Goal: Task Accomplishment & Management: Use online tool/utility

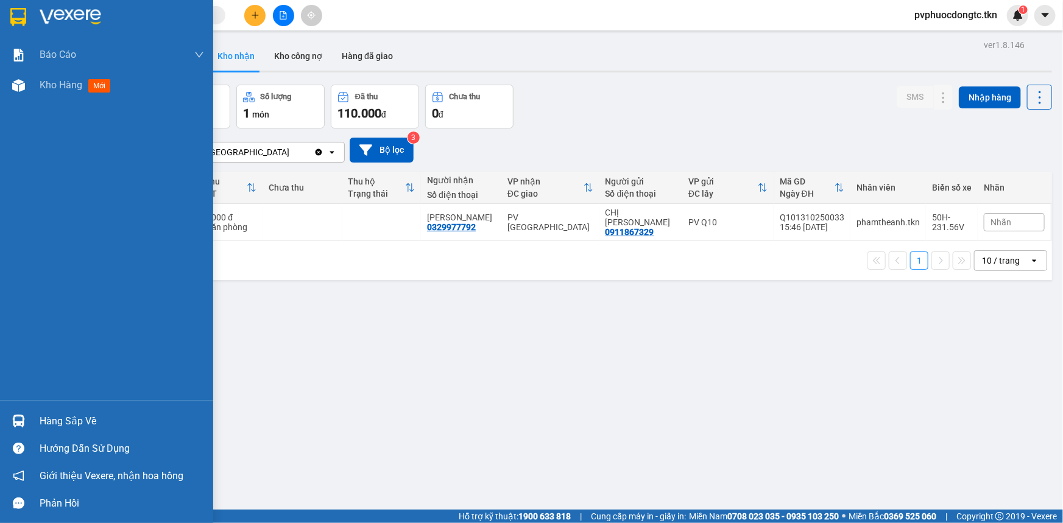
click at [51, 423] on div "Hàng sắp về" at bounding box center [122, 421] width 164 height 18
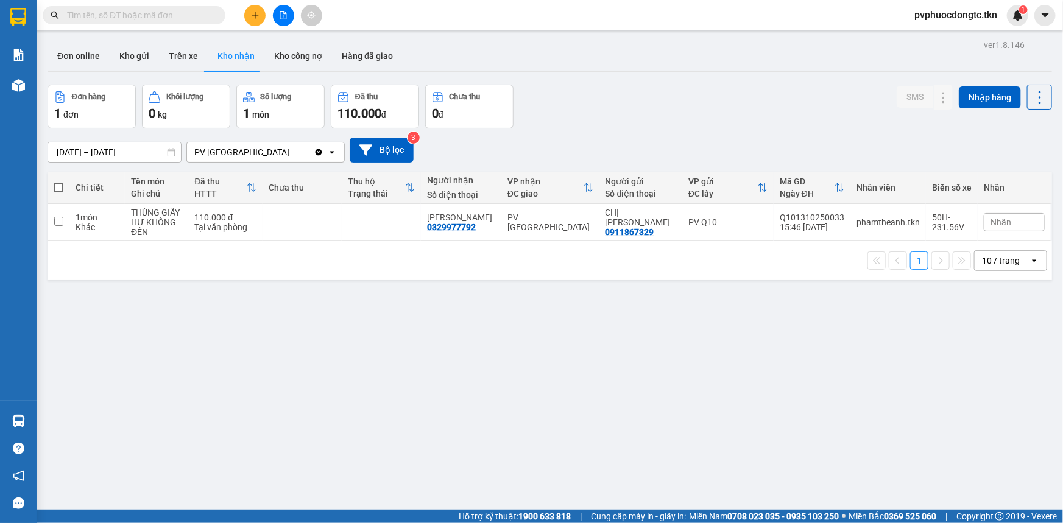
click at [401, 305] on section "Kết quả tìm kiếm ( 0 ) Bộ lọc No Data pvphuocdongtc.tkn 1 Báo cáo Mẫu 1: Báo cá…" at bounding box center [531, 261] width 1063 height 523
click at [255, 16] on icon "plus" at bounding box center [255, 15] width 1 height 7
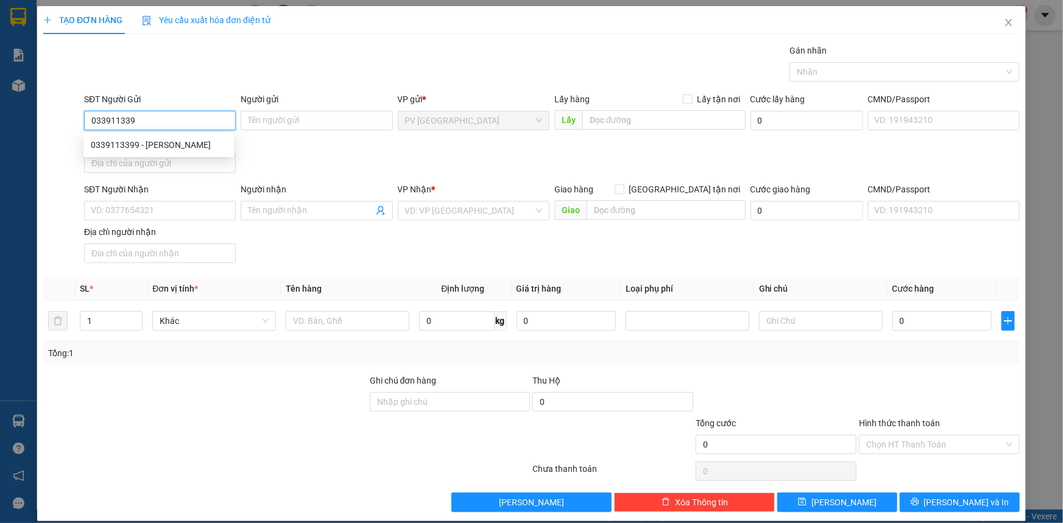
type input "0339113399"
click at [167, 139] on div "0339113399 - [PERSON_NAME]" at bounding box center [159, 144] width 136 height 13
type input "CƯỜNG"
type input "0339113399"
type input "CƯỜNG"
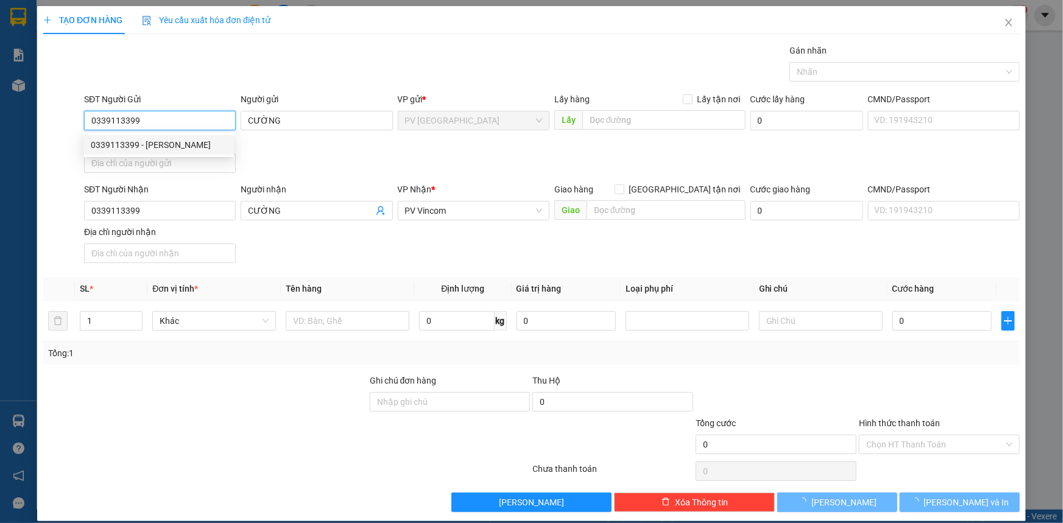
type input "40.000"
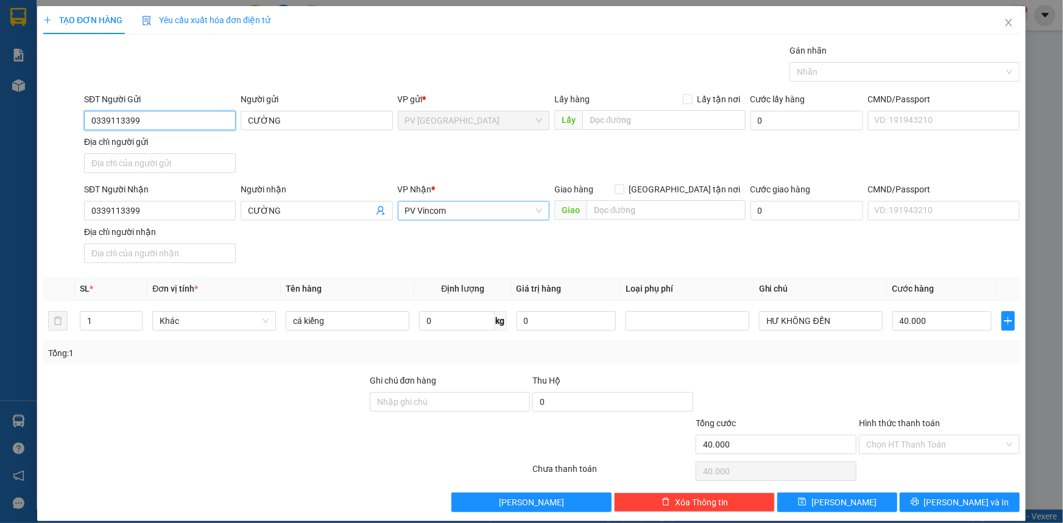
click at [459, 211] on span "PV Vincom" at bounding box center [473, 211] width 137 height 18
type input "0339113399"
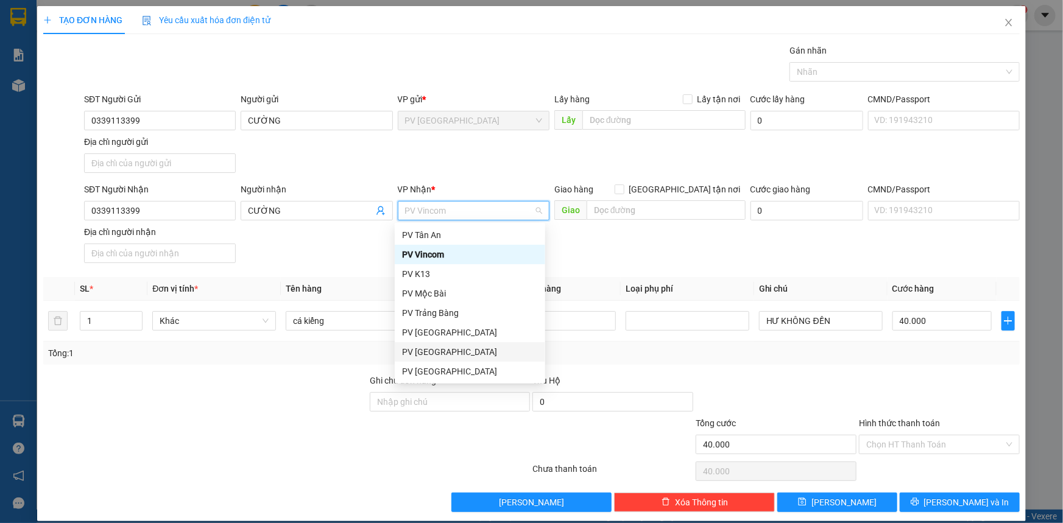
scroll to position [77, 0]
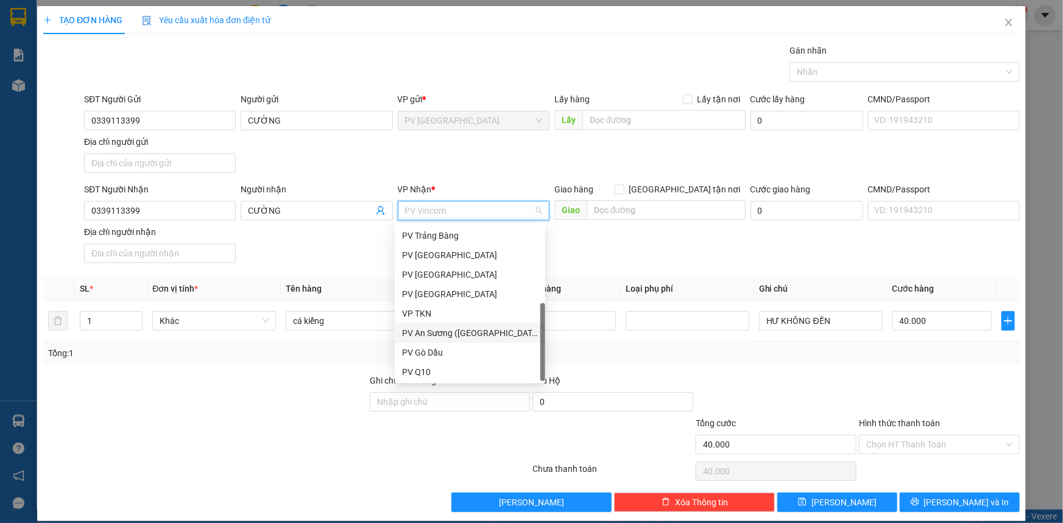
click at [445, 330] on div "PV An Sương ([GEOGRAPHIC_DATA])" at bounding box center [470, 332] width 136 height 13
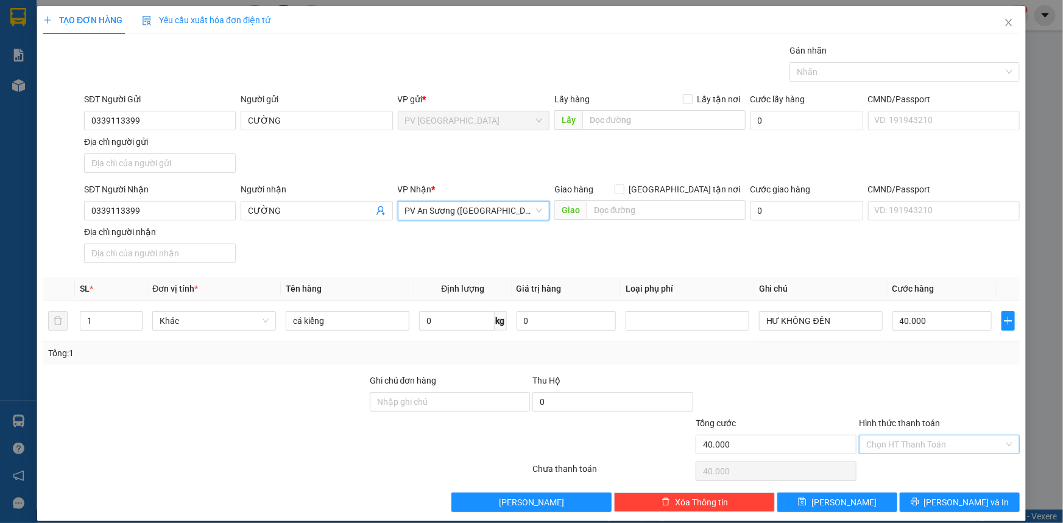
click at [885, 442] on input "Hình thức thanh toán" at bounding box center [935, 444] width 138 height 18
click at [899, 465] on div "Tại văn phòng" at bounding box center [931, 467] width 145 height 13
type input "0"
click at [936, 495] on button "[PERSON_NAME] và In" at bounding box center [959, 502] width 120 height 19
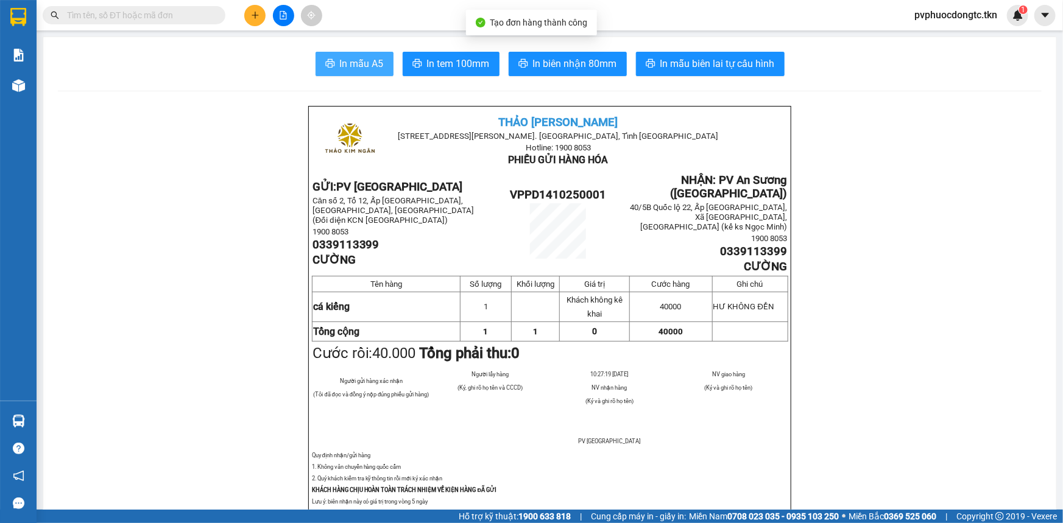
click at [382, 54] on button "In mẫu A5" at bounding box center [354, 64] width 78 height 24
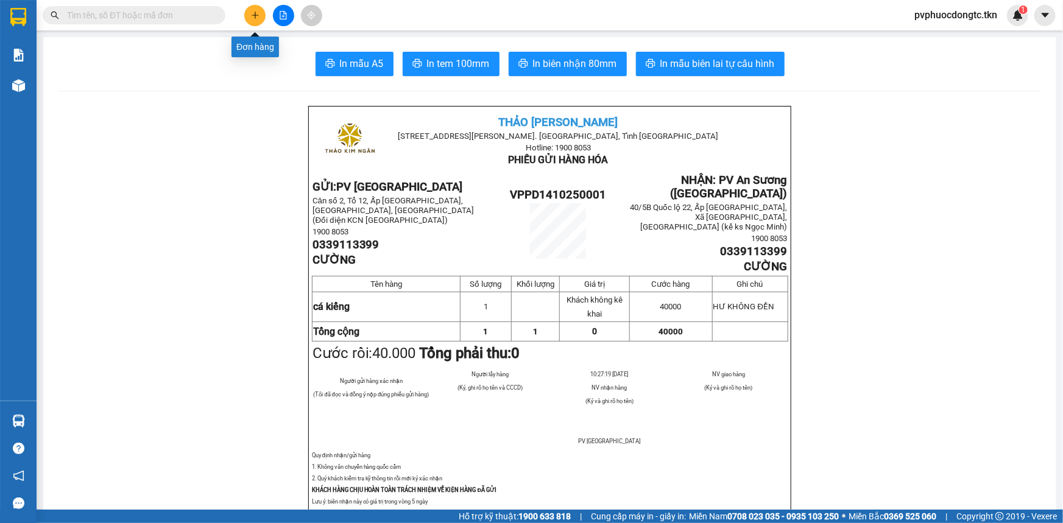
click at [255, 18] on icon "plus" at bounding box center [255, 15] width 1 height 7
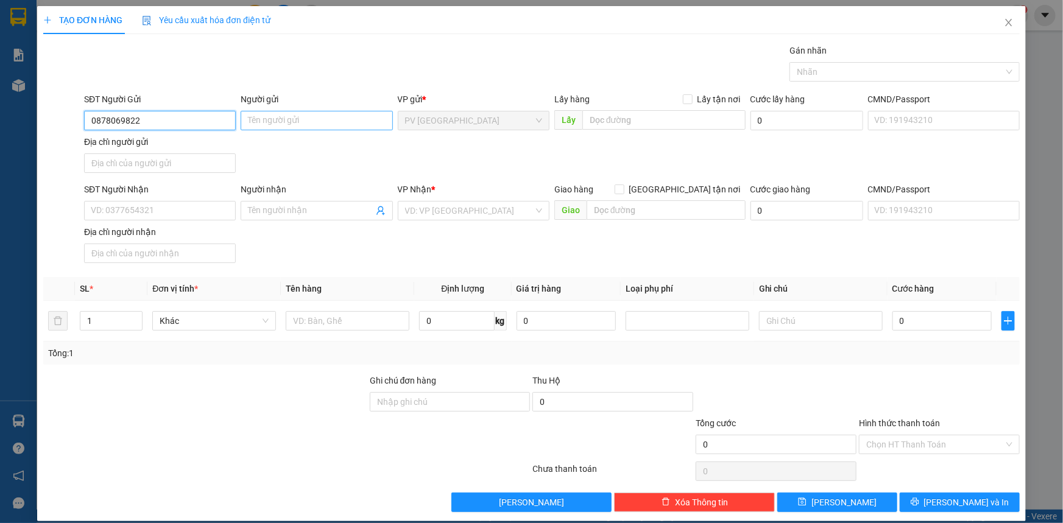
type input "0878069822"
click at [282, 111] on input "Người gửi" at bounding box center [317, 120] width 152 height 19
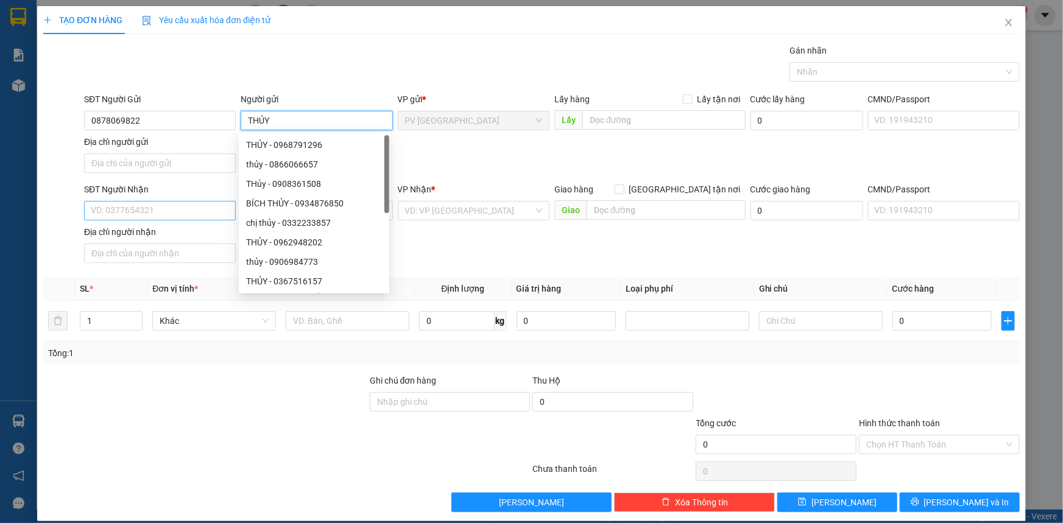
type input "THỦY"
click at [149, 213] on input "SĐT Người Nhận" at bounding box center [160, 210] width 152 height 19
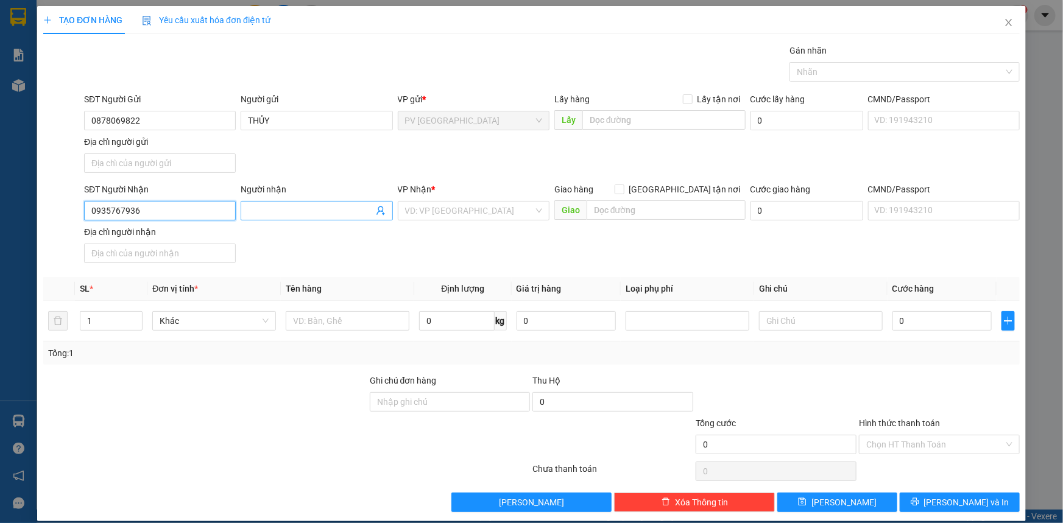
type input "0935767936"
click at [262, 213] on input "Người nhận" at bounding box center [310, 210] width 125 height 13
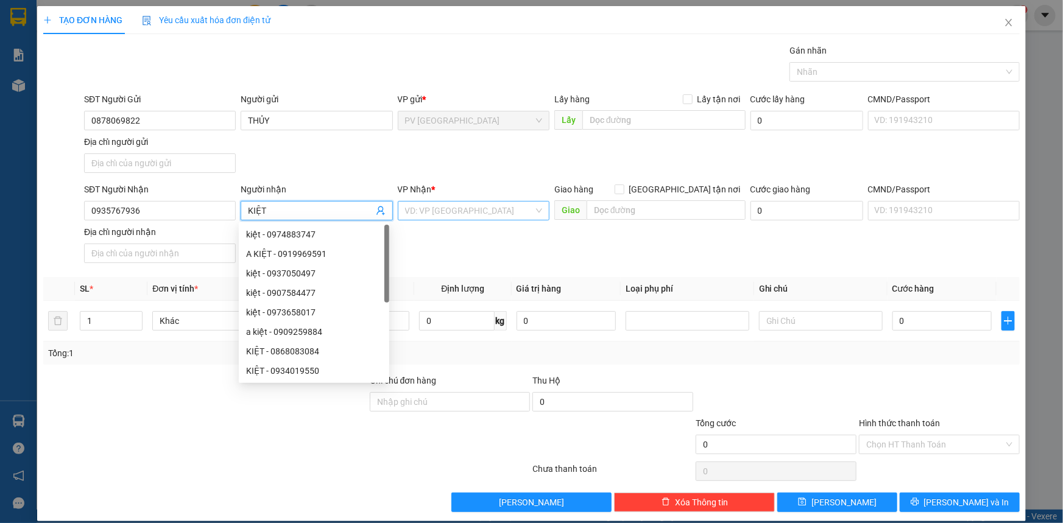
type input "KIỆT"
click at [436, 207] on input "search" at bounding box center [469, 211] width 128 height 18
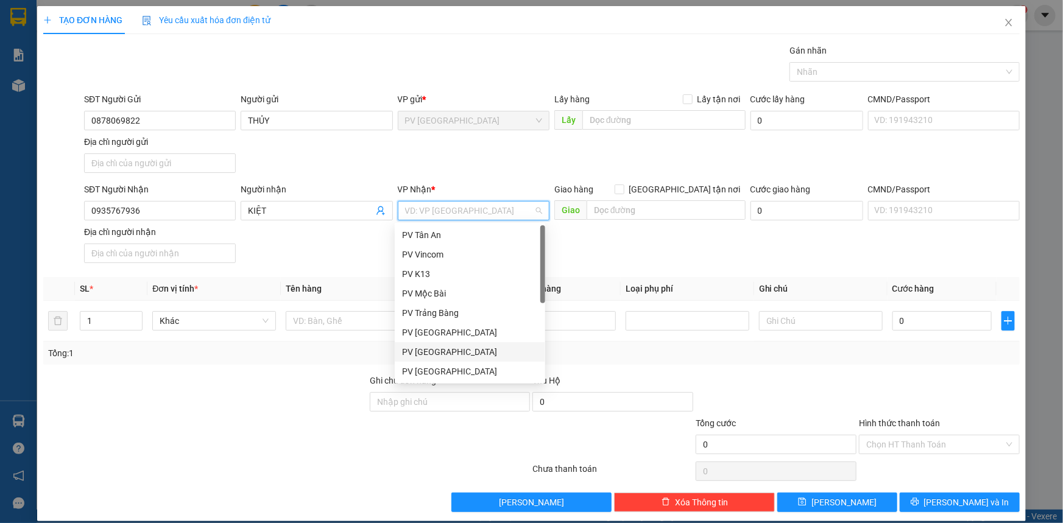
scroll to position [77, 0]
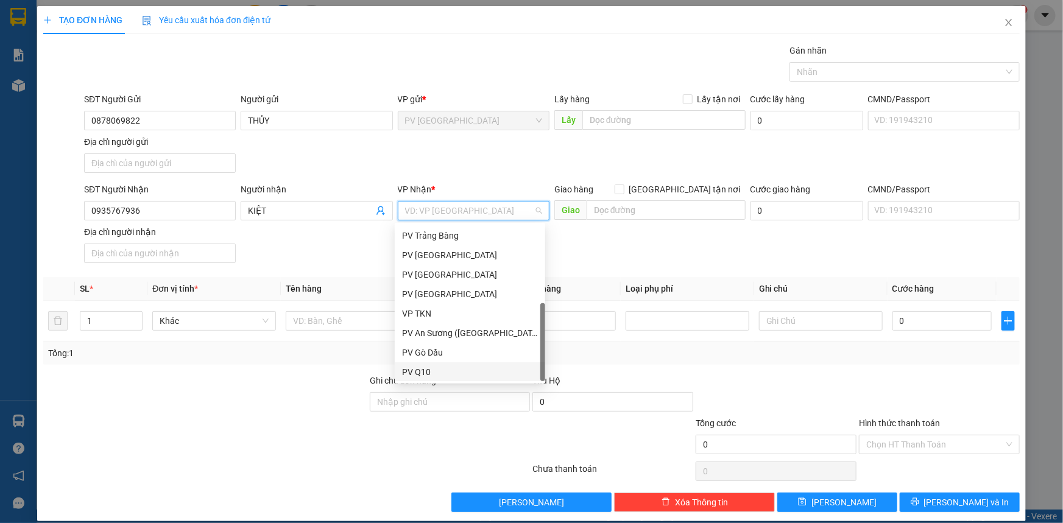
click at [432, 369] on div "PV Q10" at bounding box center [470, 371] width 136 height 13
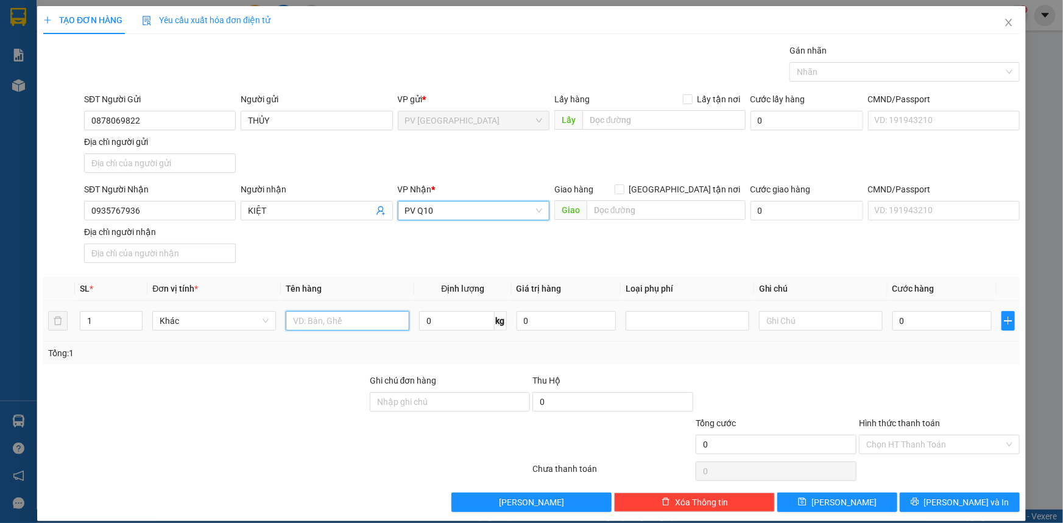
click at [316, 313] on input "text" at bounding box center [348, 320] width 124 height 19
type input "HỒ SƠ"
click at [903, 323] on input "0" at bounding box center [941, 320] width 99 height 19
type input "3"
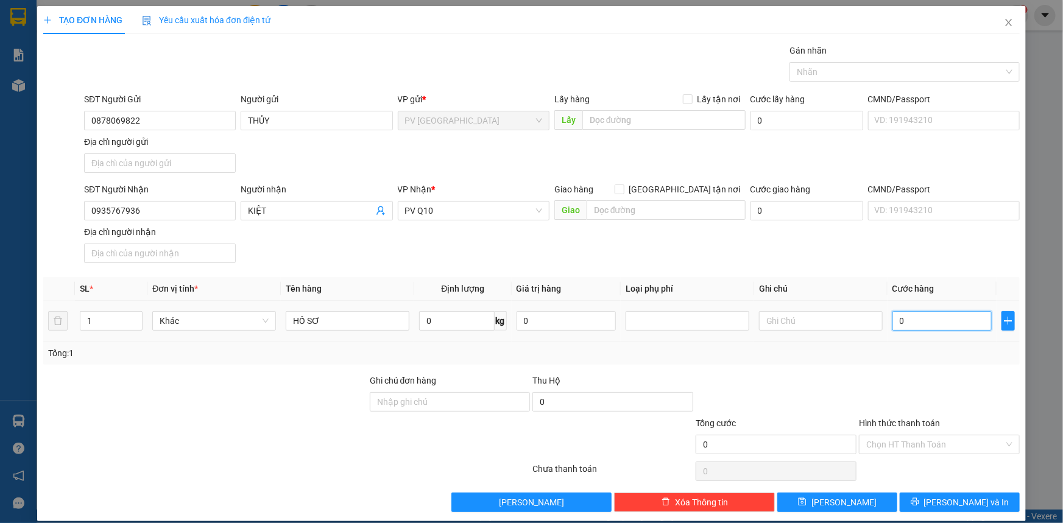
type input "3"
type input "30"
type input "30.000"
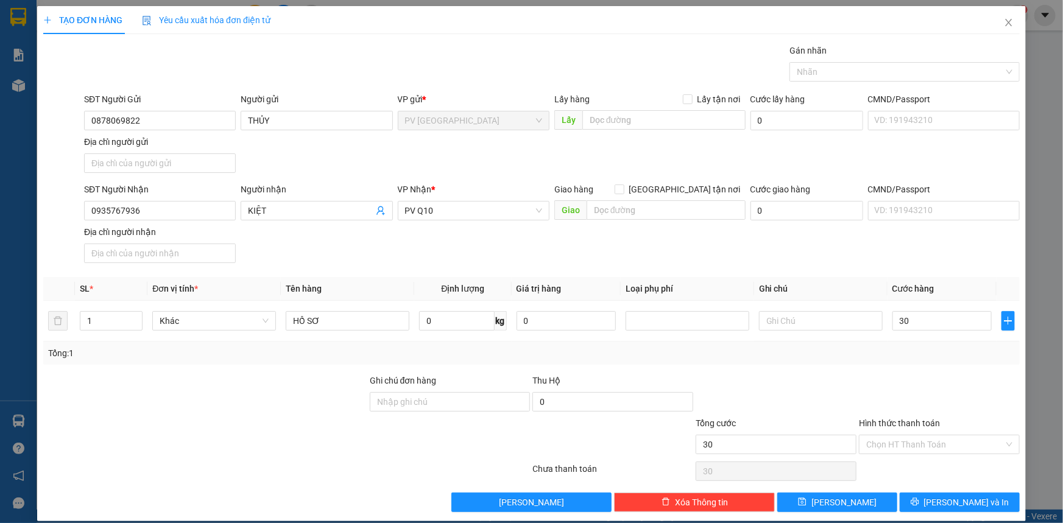
type input "30.000"
click at [848, 379] on div at bounding box center [775, 395] width 163 height 43
click at [887, 449] on input "Hình thức thanh toán" at bounding box center [935, 444] width 138 height 18
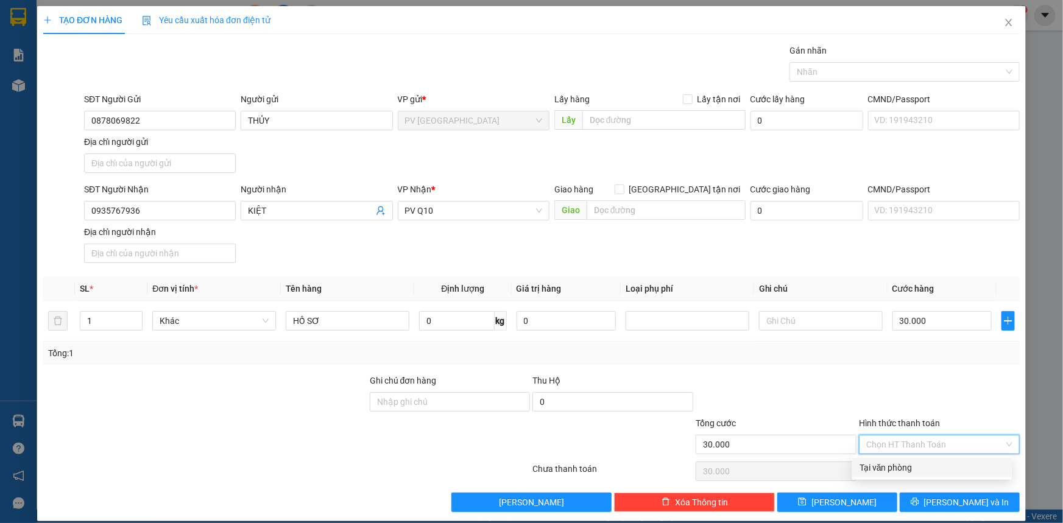
click at [908, 469] on div "Tại văn phòng" at bounding box center [931, 467] width 145 height 13
type input "0"
click at [938, 505] on button "[PERSON_NAME] và In" at bounding box center [959, 502] width 120 height 19
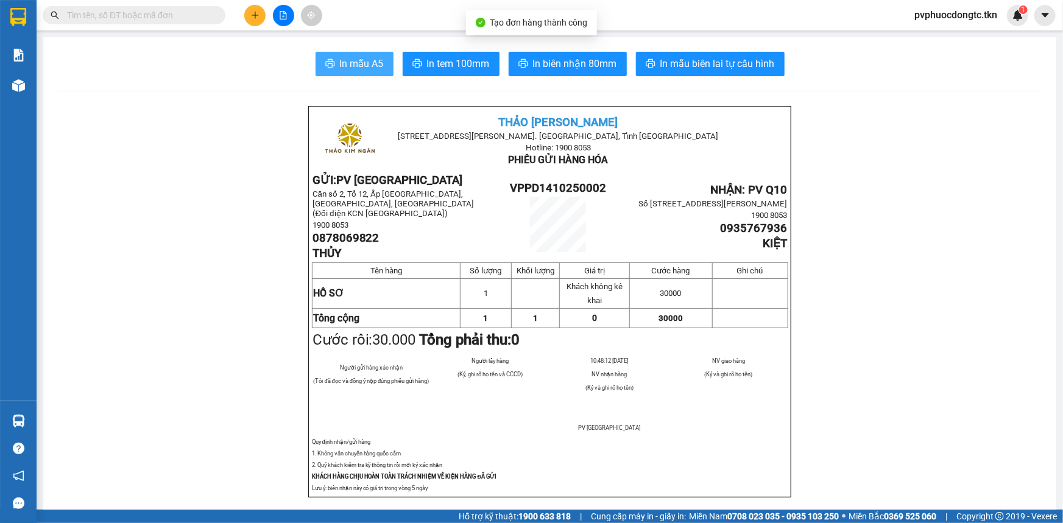
click at [375, 68] on span "In mẫu A5" at bounding box center [362, 63] width 44 height 15
click at [378, 66] on span "In mẫu A5" at bounding box center [362, 63] width 44 height 15
click at [371, 69] on span "In mẫu A5" at bounding box center [362, 63] width 44 height 15
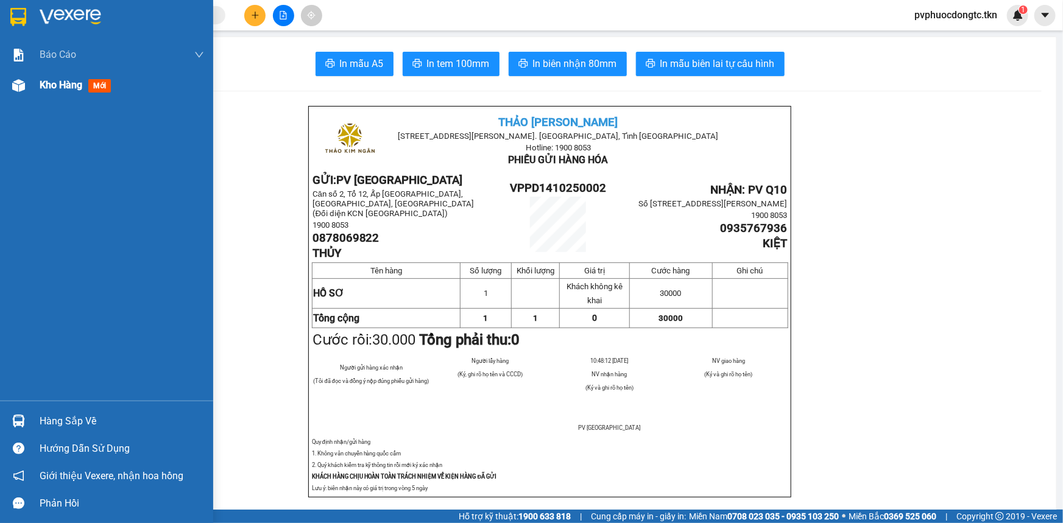
click at [31, 83] on div "Kho hàng mới" at bounding box center [106, 85] width 213 height 30
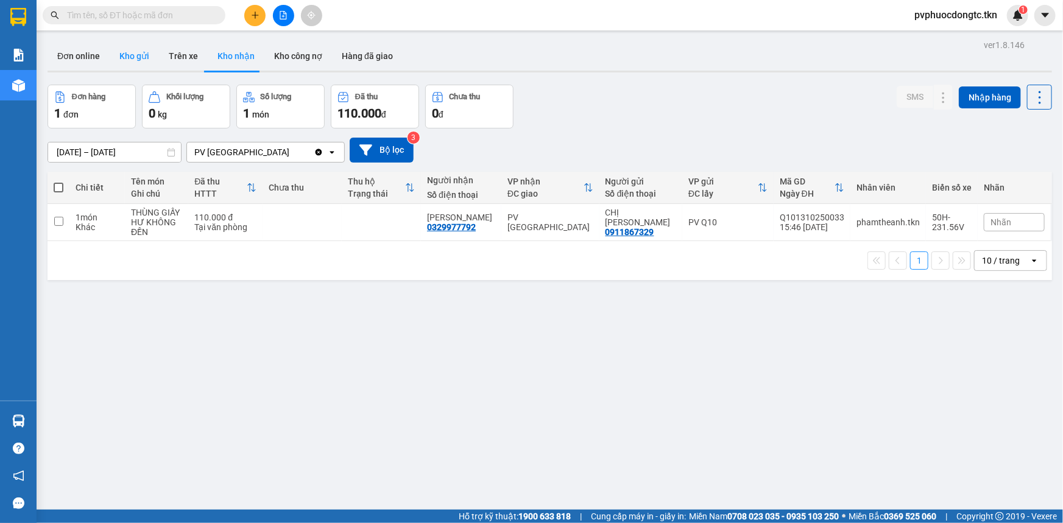
click at [142, 58] on button "Kho gửi" at bounding box center [134, 55] width 49 height 29
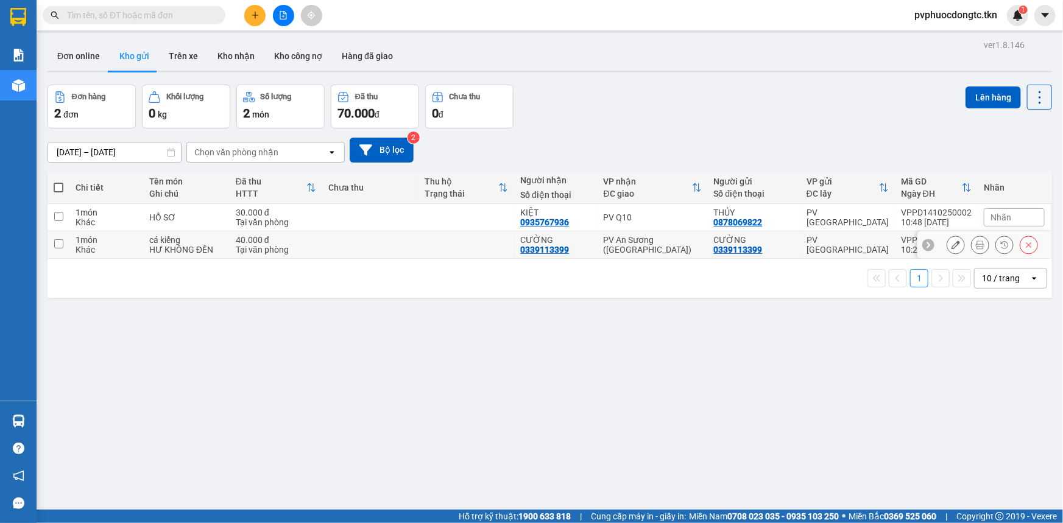
click at [650, 241] on div "PV An Sương ([GEOGRAPHIC_DATA])" at bounding box center [652, 244] width 98 height 19
checkbox input "true"
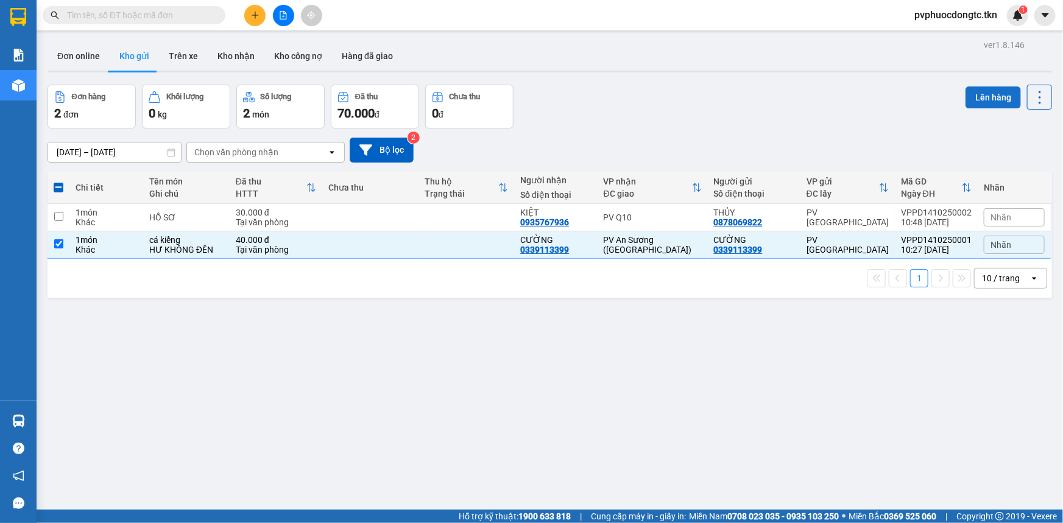
click at [969, 97] on button "Lên hàng" at bounding box center [992, 97] width 55 height 22
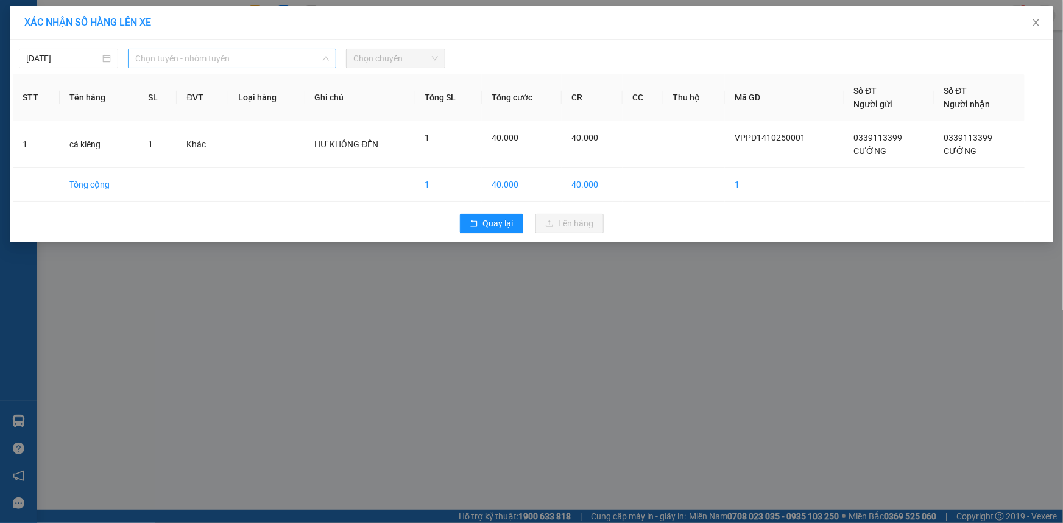
click at [169, 57] on span "Chọn tuyến - nhóm tuyến" at bounding box center [232, 58] width 194 height 18
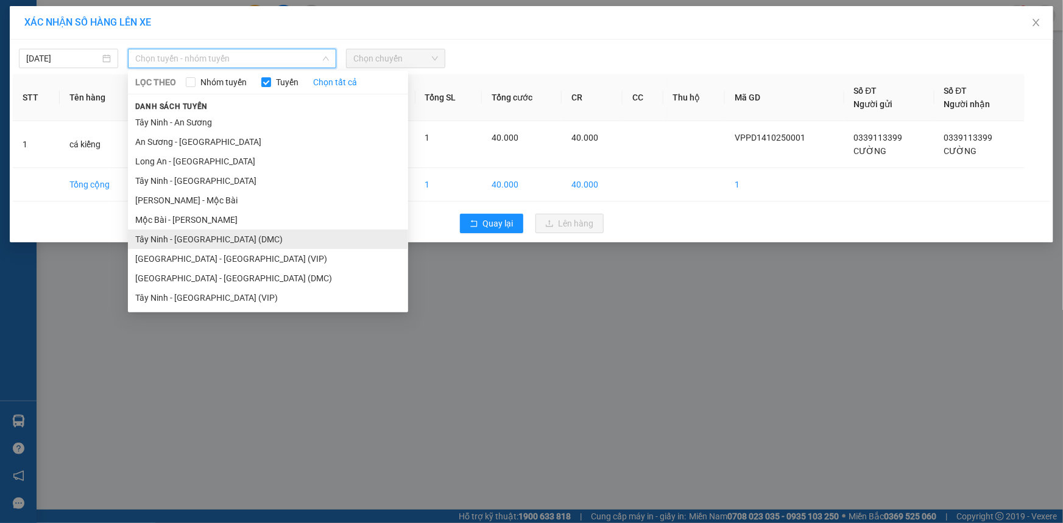
click at [202, 237] on li "Tây Ninh - [GEOGRAPHIC_DATA] (DMC)" at bounding box center [268, 239] width 280 height 19
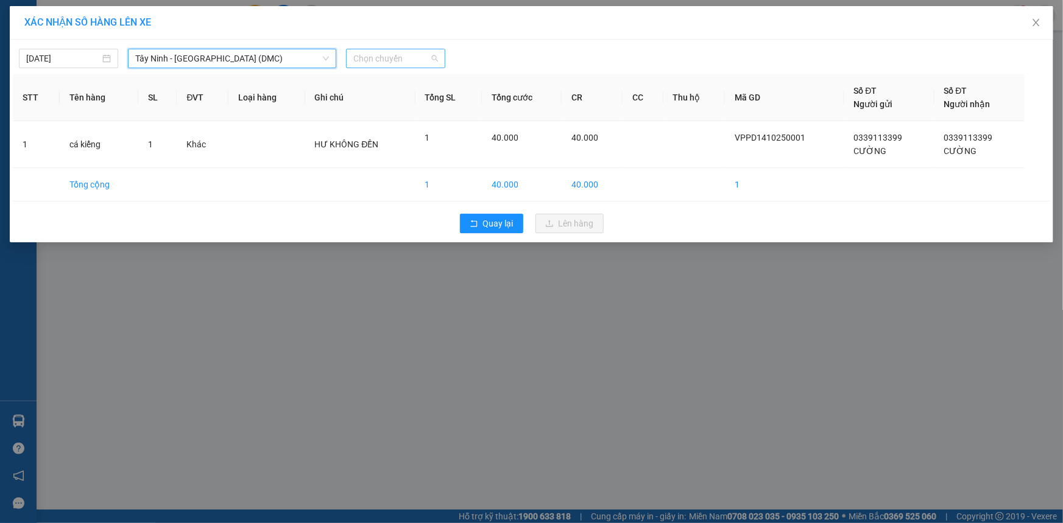
click at [408, 52] on span "Chọn chuyến" at bounding box center [395, 58] width 85 height 18
type input "6292"
click at [410, 81] on div "10:00 - 50H-262.92" at bounding box center [400, 82] width 95 height 13
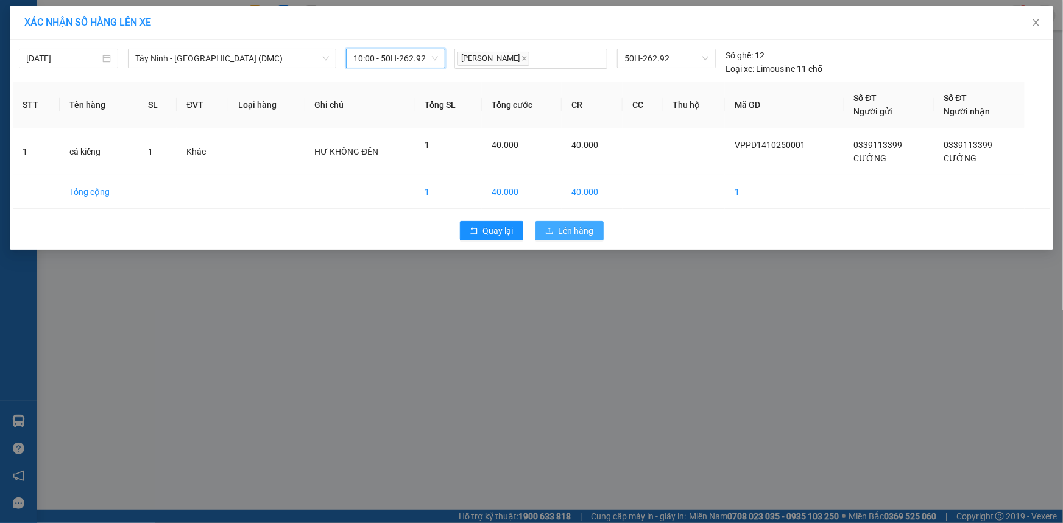
click at [544, 224] on button "Lên hàng" at bounding box center [569, 230] width 68 height 19
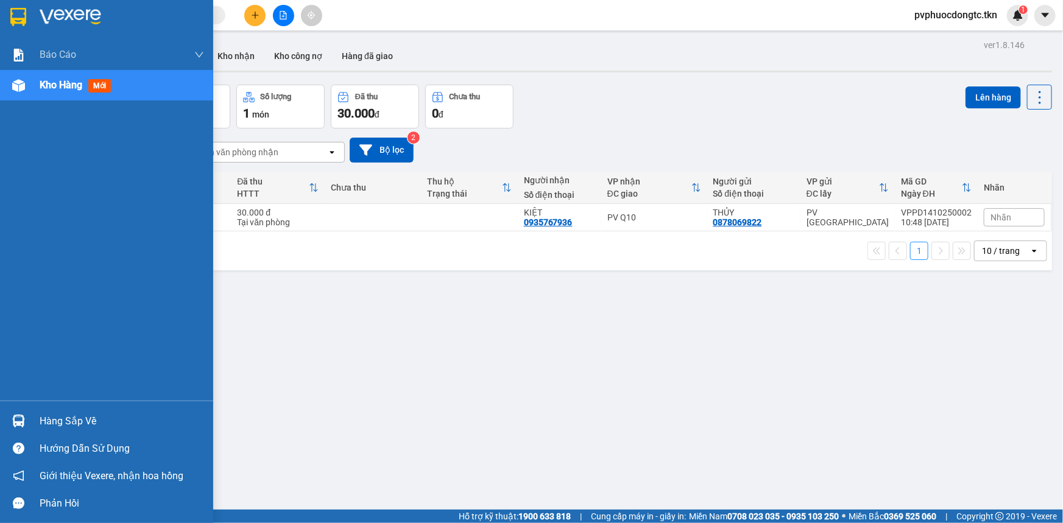
click at [65, 416] on div "Hàng sắp về" at bounding box center [122, 421] width 164 height 18
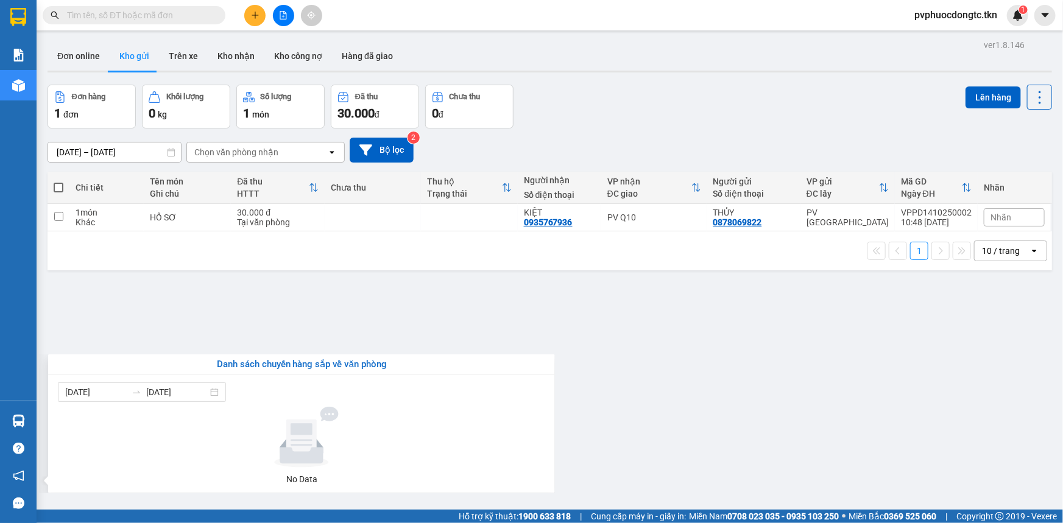
click at [269, 298] on section "Kết quả tìm kiếm ( 0 ) Bộ lọc No Data pvphuocdongtc.tkn 1 Báo cáo Mẫu 1: Báo cá…" at bounding box center [531, 261] width 1063 height 523
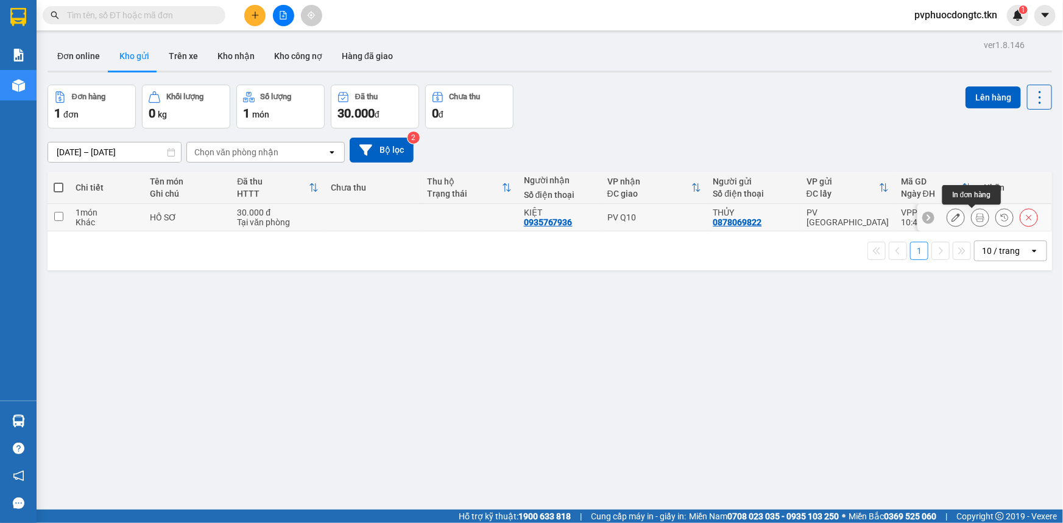
click at [975, 219] on icon at bounding box center [979, 217] width 9 height 9
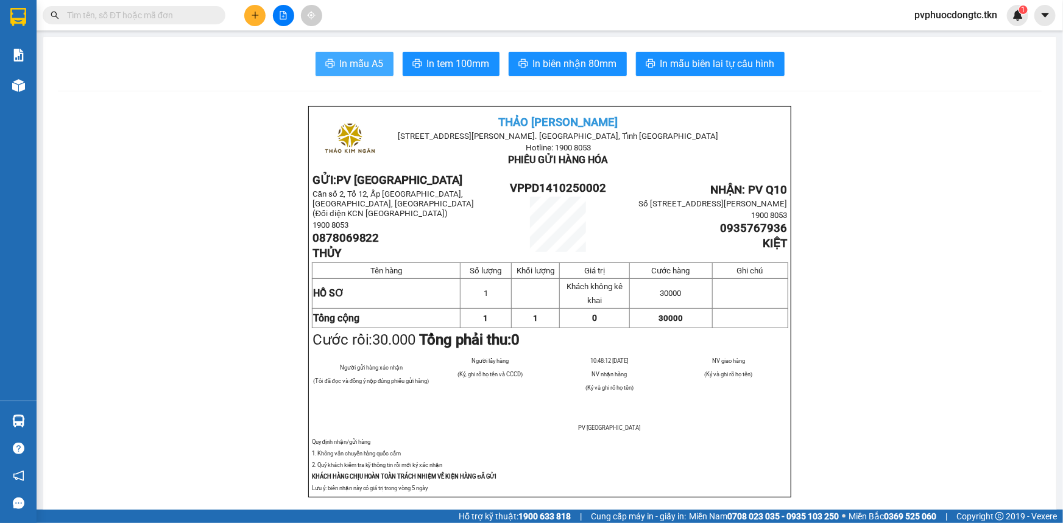
click at [362, 71] on span "In mẫu A5" at bounding box center [362, 63] width 44 height 15
click at [366, 59] on span "In mẫu A5" at bounding box center [362, 63] width 44 height 15
click at [346, 60] on span "In mẫu A5" at bounding box center [362, 63] width 44 height 15
drag, startPoint x: 871, startPoint y: 360, endPoint x: 880, endPoint y: 360, distance: 9.1
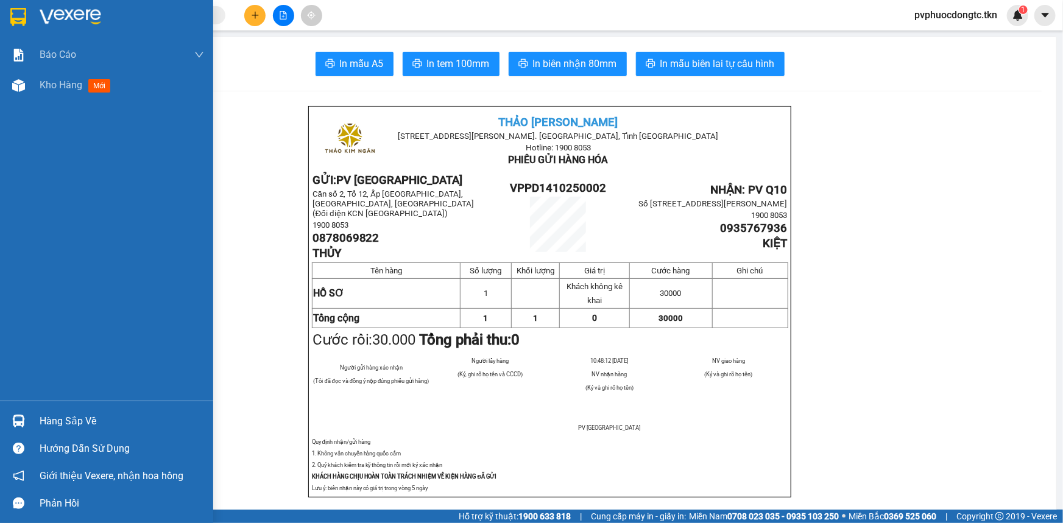
click at [34, 418] on div "Hàng sắp về" at bounding box center [106, 420] width 213 height 27
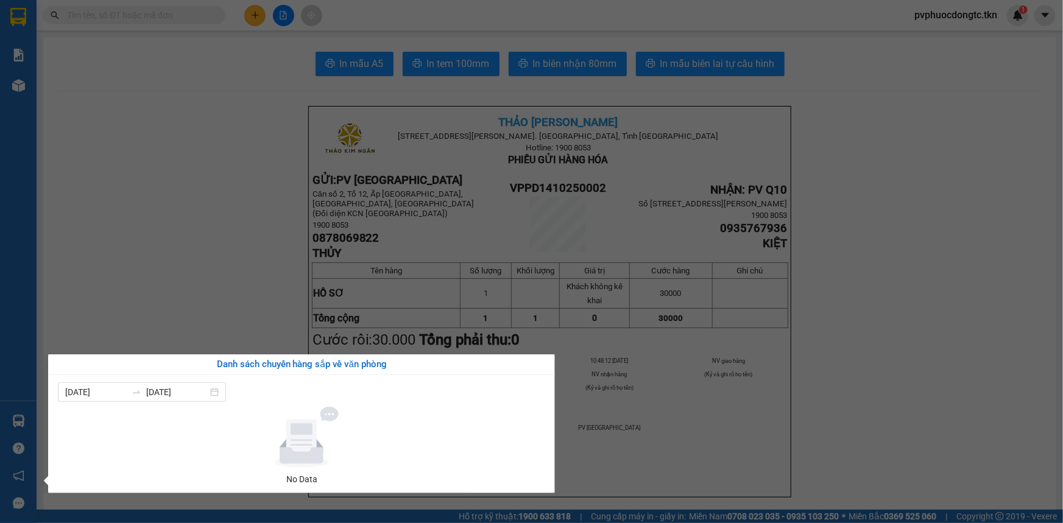
click at [189, 227] on section "Kết quả tìm kiếm ( 0 ) Bộ lọc No Data pvphuocdongtc.tkn 1 Báo cáo Mẫu 1: Báo cá…" at bounding box center [531, 261] width 1063 height 523
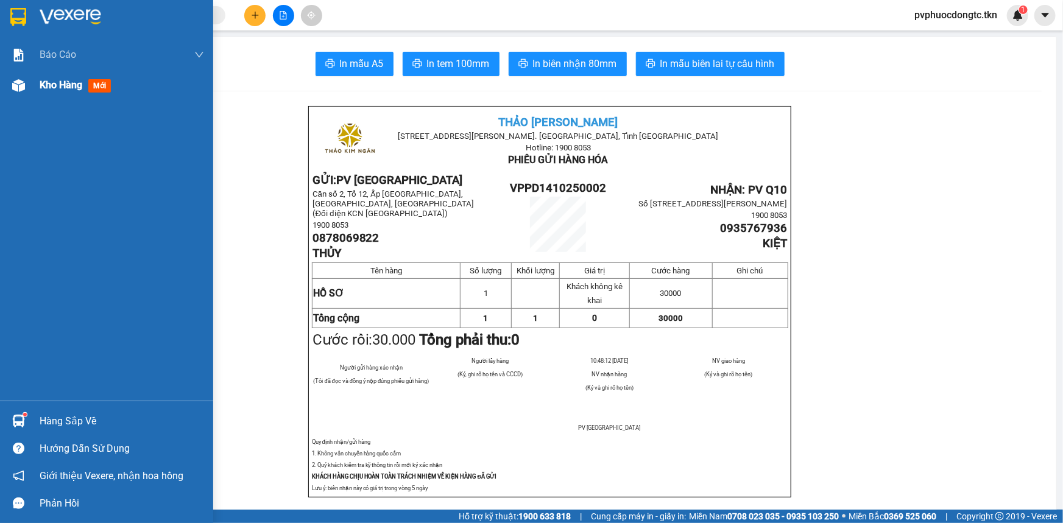
click at [53, 79] on span "Kho hàng" at bounding box center [61, 85] width 43 height 12
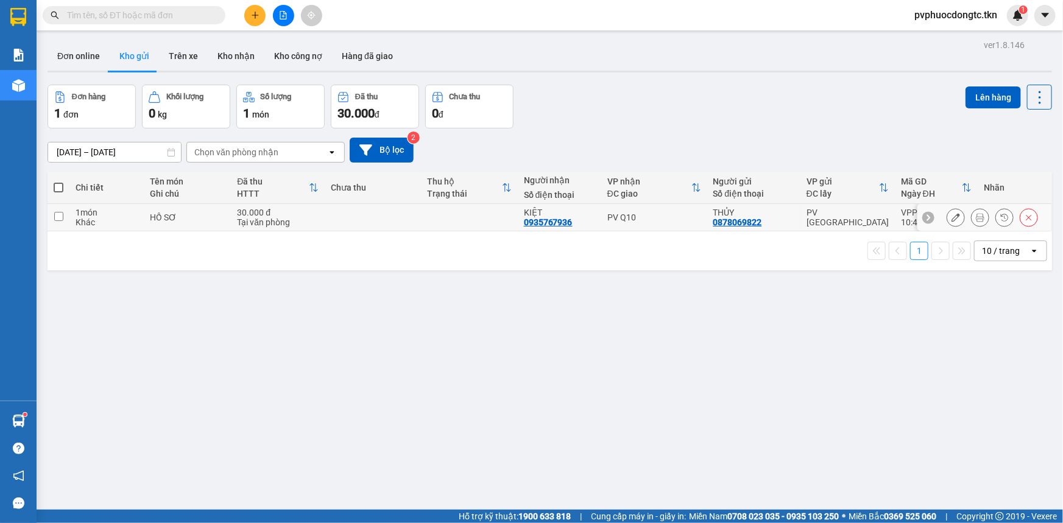
click at [790, 224] on div "THỦY 0878069822" at bounding box center [753, 217] width 81 height 19
checkbox input "true"
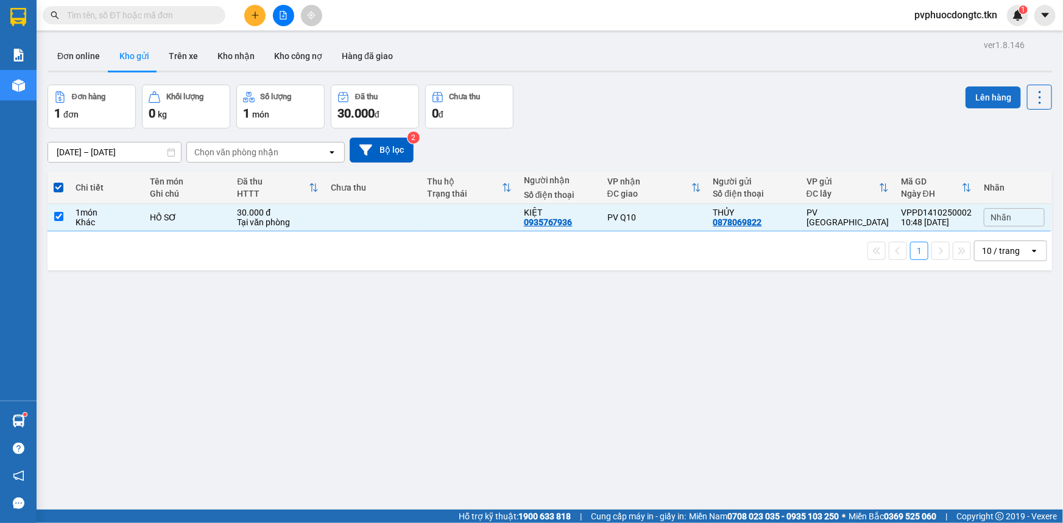
click at [985, 104] on button "Lên hàng" at bounding box center [992, 97] width 55 height 22
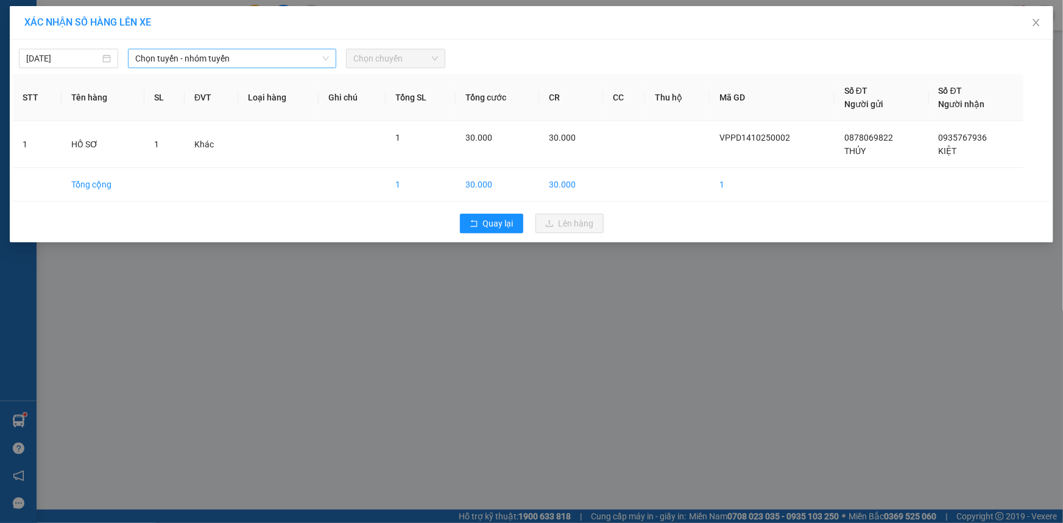
click at [244, 55] on span "Chọn tuyến - nhóm tuyến" at bounding box center [232, 58] width 194 height 18
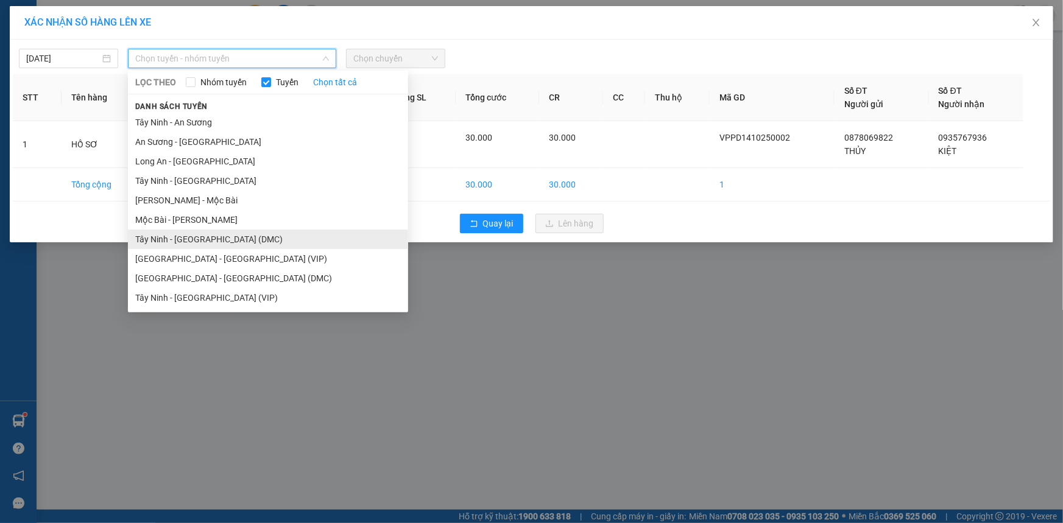
click at [231, 236] on li "Tây Ninh - [GEOGRAPHIC_DATA] (DMC)" at bounding box center [268, 239] width 280 height 19
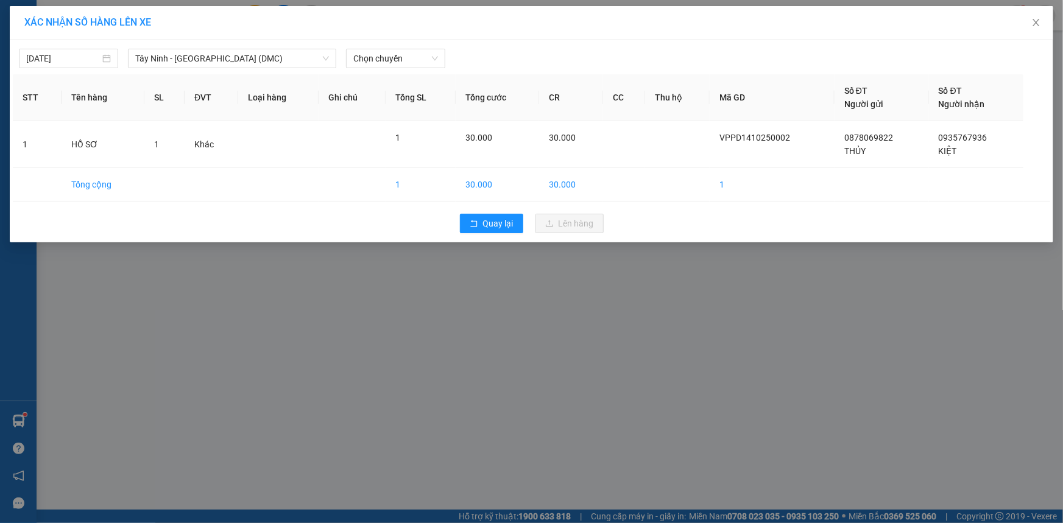
click at [402, 68] on div "[DATE] [GEOGRAPHIC_DATA] - [GEOGRAPHIC_DATA] (DMC) LỌC THEO Nhóm tuyến Tuyến Ch…" at bounding box center [531, 141] width 1043 height 203
click at [403, 63] on span "Chọn chuyến" at bounding box center [395, 58] width 85 height 18
type input "6144"
click at [413, 82] on div "11:00 - 50H-261.44" at bounding box center [400, 82] width 95 height 13
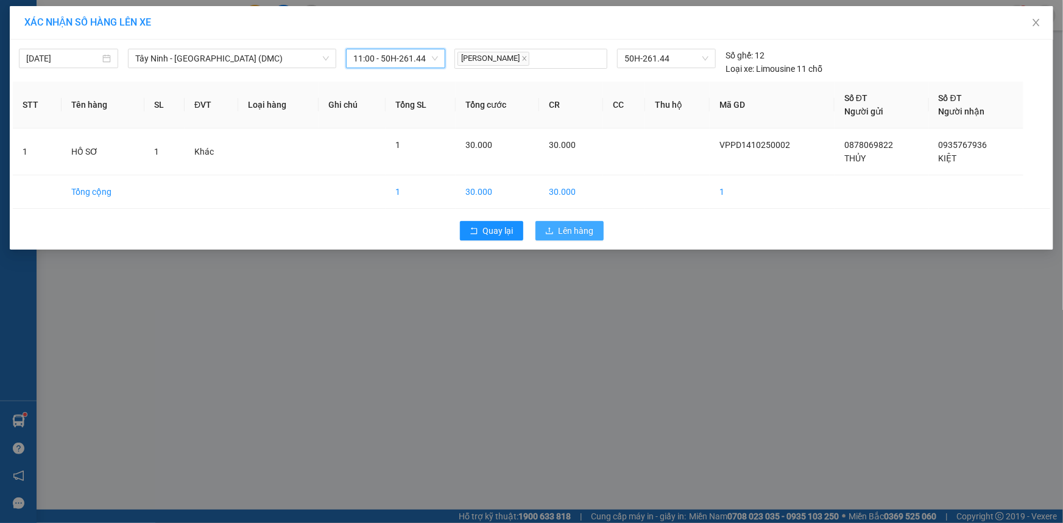
click at [583, 240] on button "Lên hàng" at bounding box center [569, 230] width 68 height 19
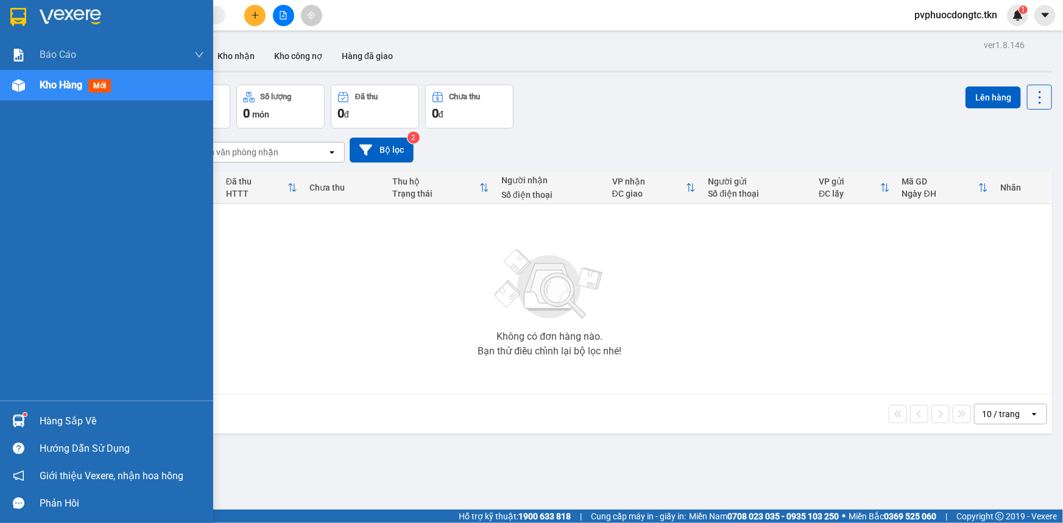
click at [40, 413] on div "Hàng sắp về" at bounding box center [122, 421] width 164 height 18
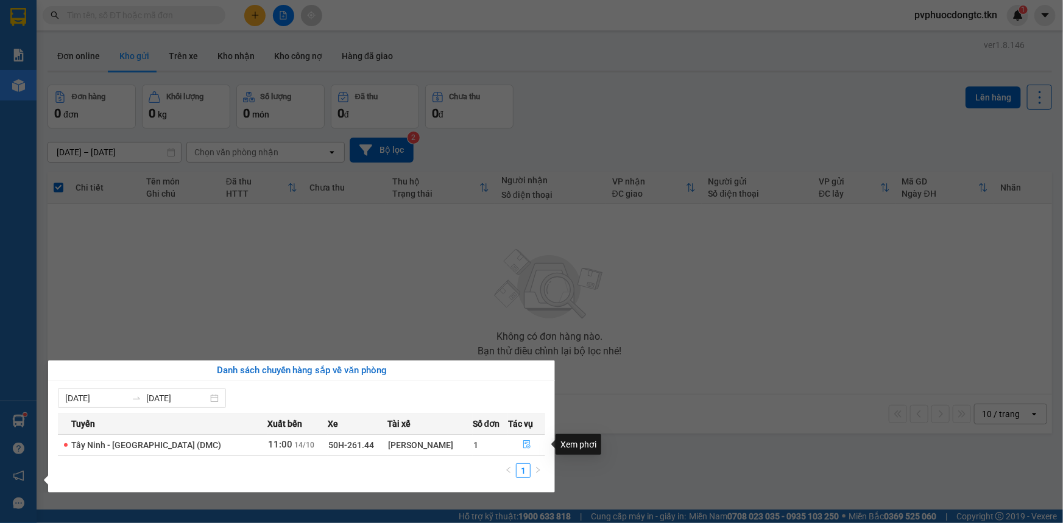
click at [524, 443] on icon "file-done" at bounding box center [526, 444] width 9 height 9
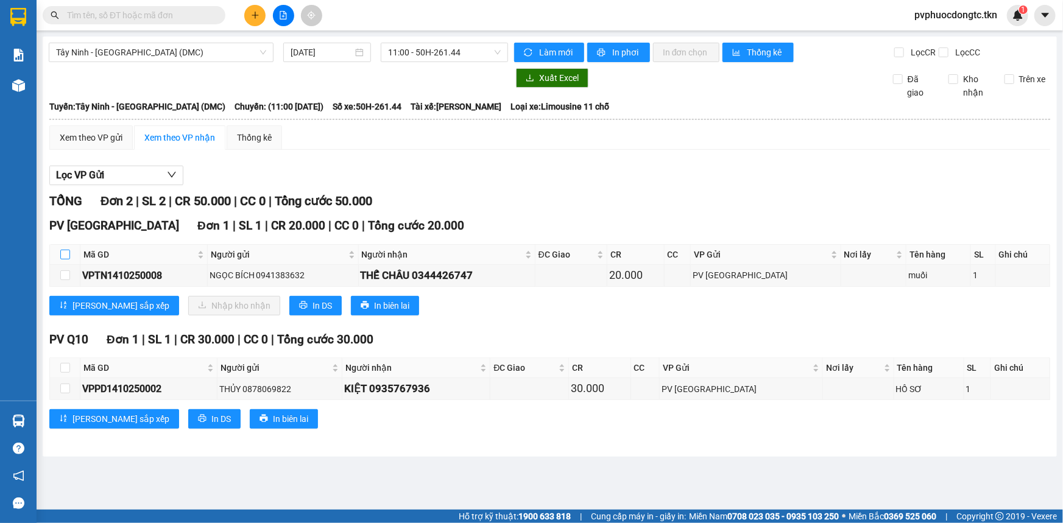
click at [67, 254] on input "checkbox" at bounding box center [65, 255] width 10 height 10
checkbox input "true"
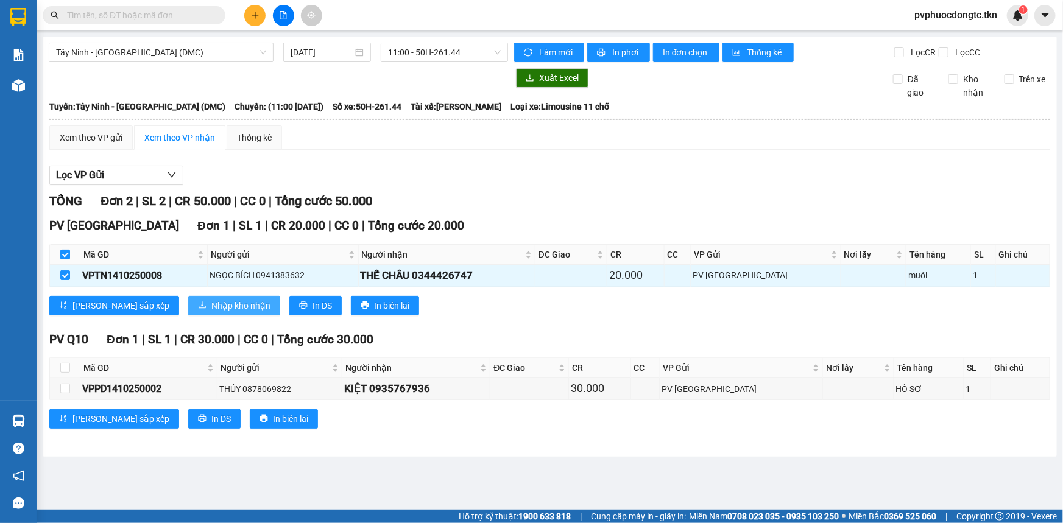
click at [211, 304] on span "Nhập kho nhận" at bounding box center [240, 305] width 59 height 13
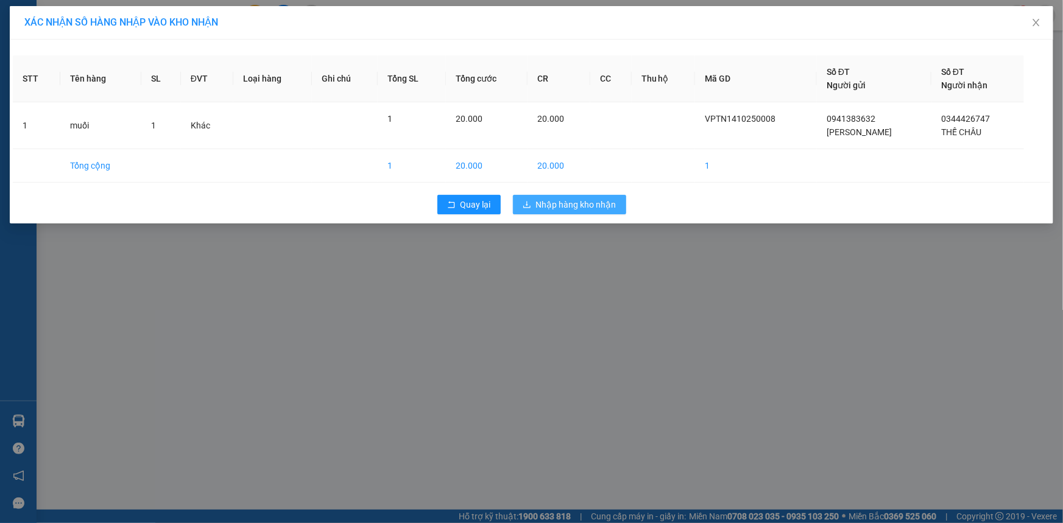
click at [576, 203] on span "Nhập hàng kho nhận" at bounding box center [576, 204] width 80 height 13
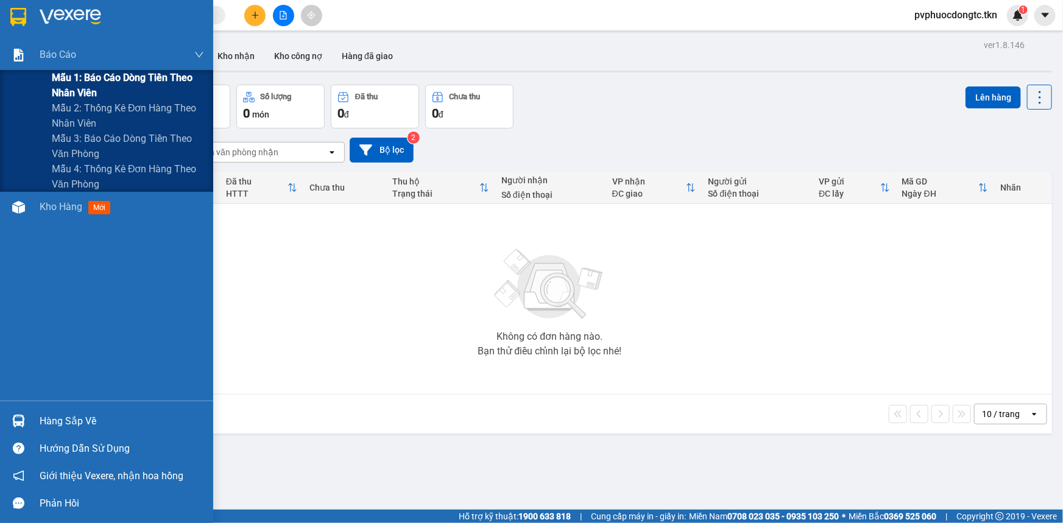
click at [77, 72] on span "Mẫu 1: Báo cáo dòng tiền theo nhân viên" at bounding box center [128, 85] width 152 height 30
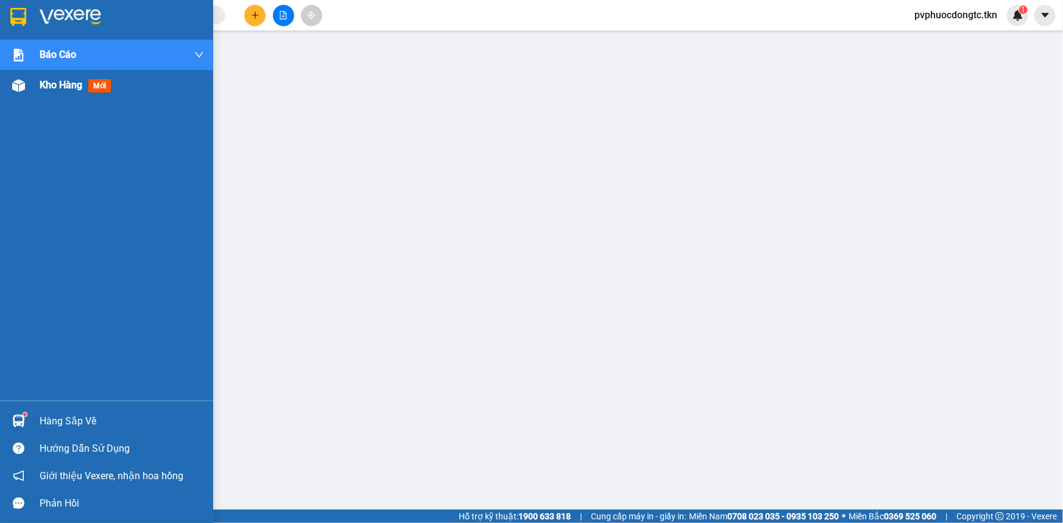
click at [28, 81] on div at bounding box center [18, 85] width 21 height 21
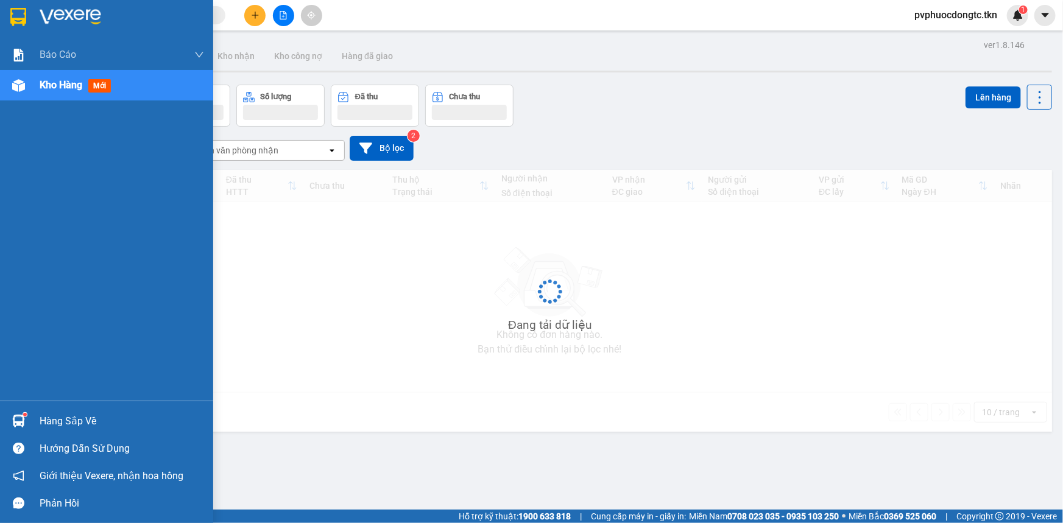
click at [111, 416] on div "Hàng sắp về" at bounding box center [122, 421] width 164 height 18
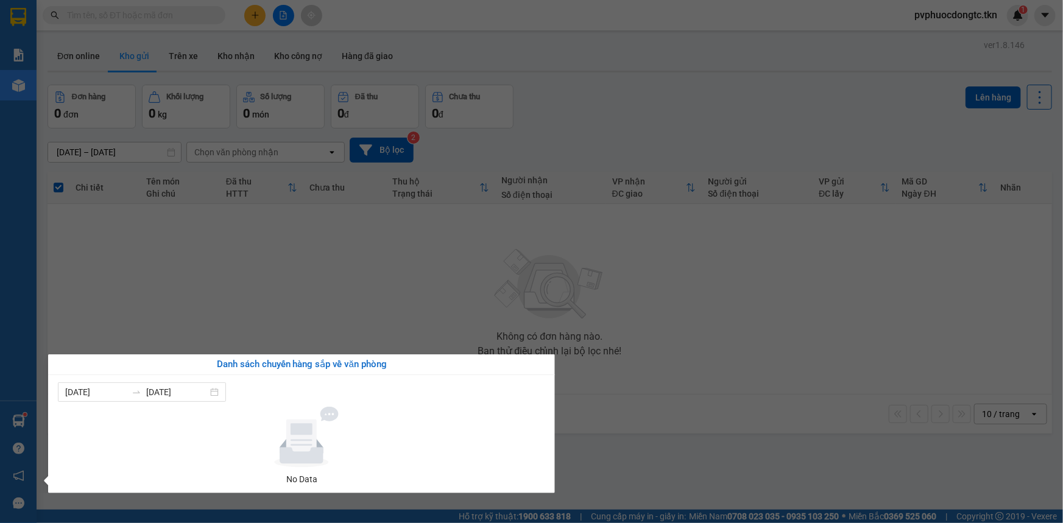
click at [326, 299] on section "Kết quả tìm kiếm ( 0 ) Bộ lọc No Data pvphuocdongtc.tkn 1 Báo cáo Mẫu 1: Báo cá…" at bounding box center [531, 261] width 1063 height 523
